Goal: Find specific page/section: Find specific page/section

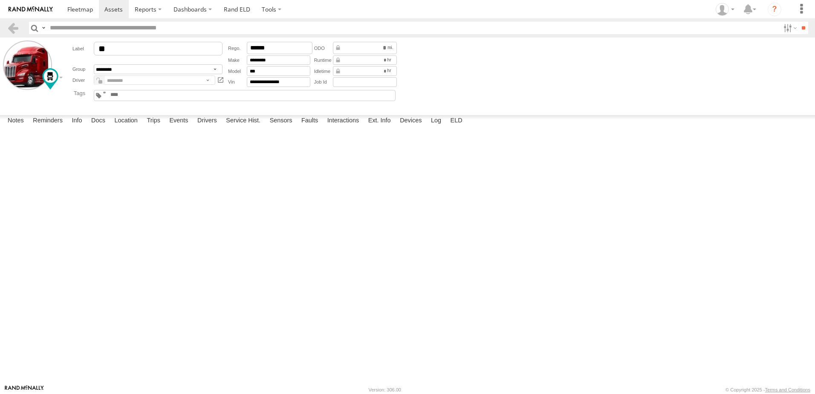
scroll to position [85, 0]
click at [15, 25] on link at bounding box center [13, 28] width 12 height 12
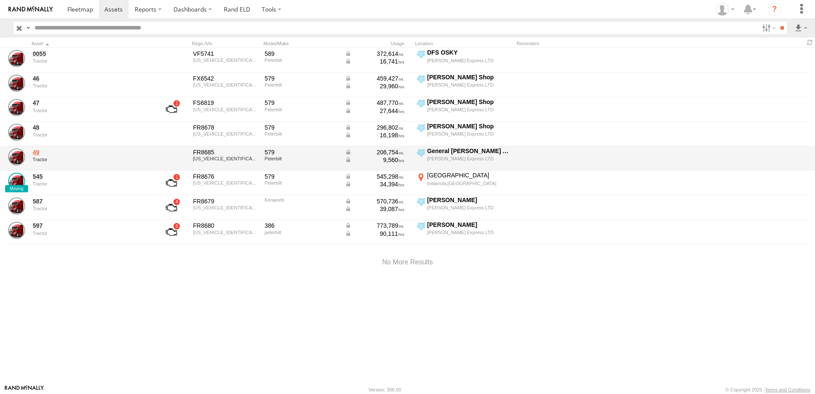
click at [41, 153] on link "49" at bounding box center [91, 152] width 117 height 8
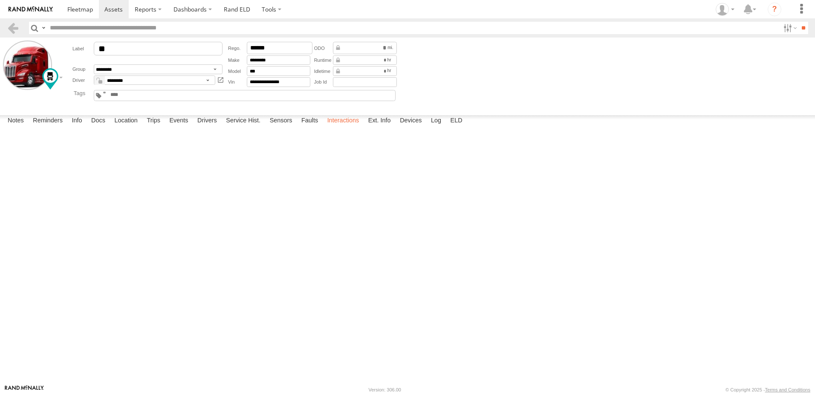
click at [335, 127] on label "Interactions" at bounding box center [343, 121] width 41 height 12
click at [346, 127] on label "Interactions" at bounding box center [343, 121] width 41 height 12
